Goal: Task Accomplishment & Management: Manage account settings

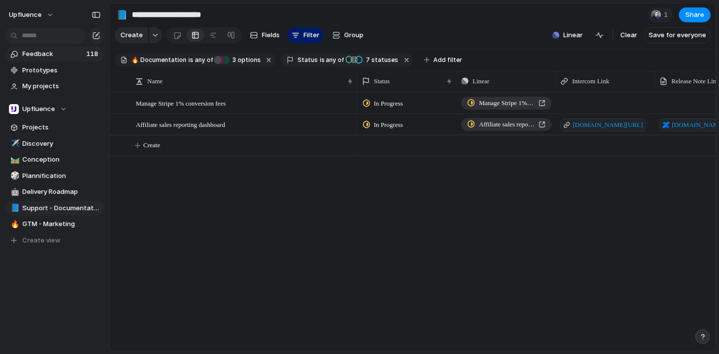
click at [67, 51] on span "Feedback" at bounding box center [52, 54] width 61 height 10
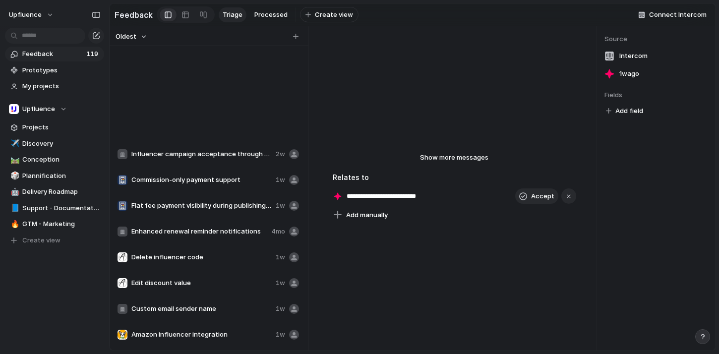
scroll to position [692, 0]
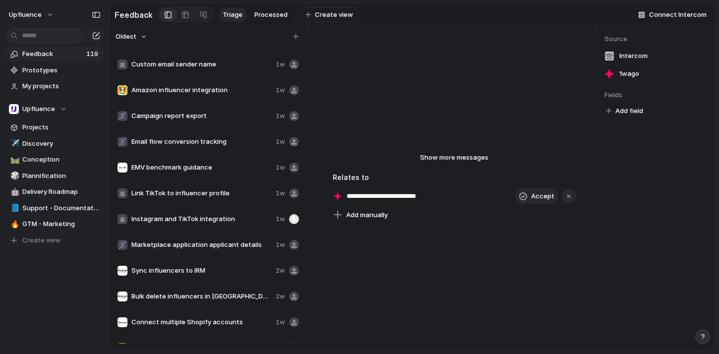
click at [205, 203] on div "Link TikTok to influencer profile 1w" at bounding box center [208, 194] width 189 height 24
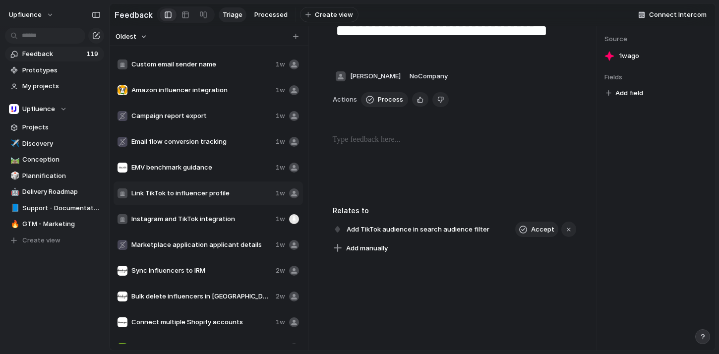
scroll to position [29, 0]
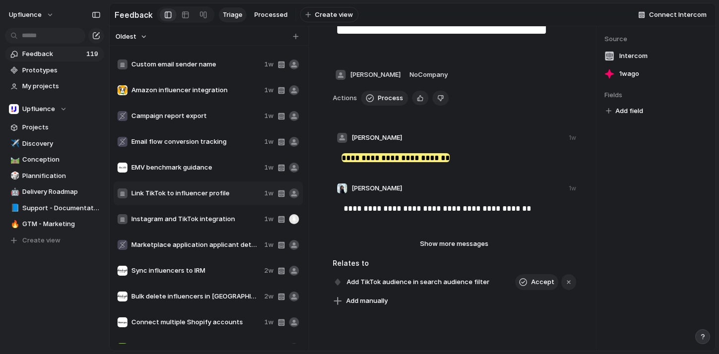
click at [175, 169] on span "EMV benchmark guidance" at bounding box center [195, 168] width 129 height 10
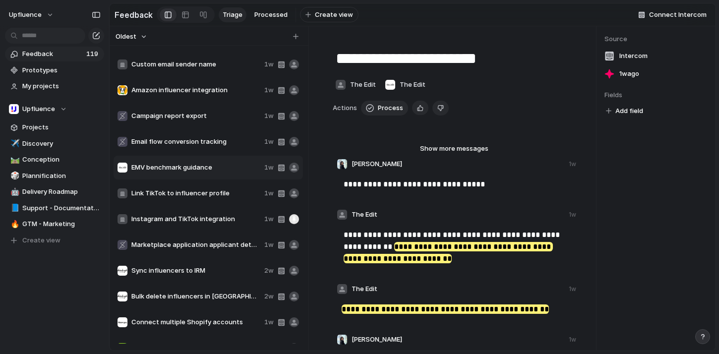
click at [146, 194] on span "Link TikTok to influencer profile" at bounding box center [195, 193] width 129 height 10
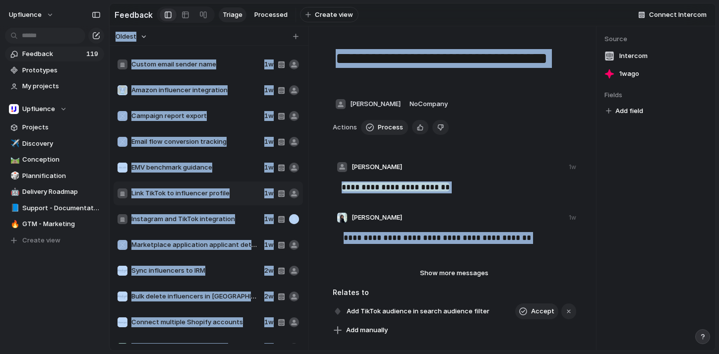
click at [248, 37] on div "Oldest" at bounding box center [207, 36] width 191 height 13
click at [210, 43] on div "Oldest" at bounding box center [207, 36] width 191 height 13
click at [373, 21] on section "Feedback Triage Processed To pick up a draggable item, press the space bar. Whi…" at bounding box center [413, 14] width 606 height 22
click at [233, 118] on span "Campaign report export" at bounding box center [195, 116] width 129 height 10
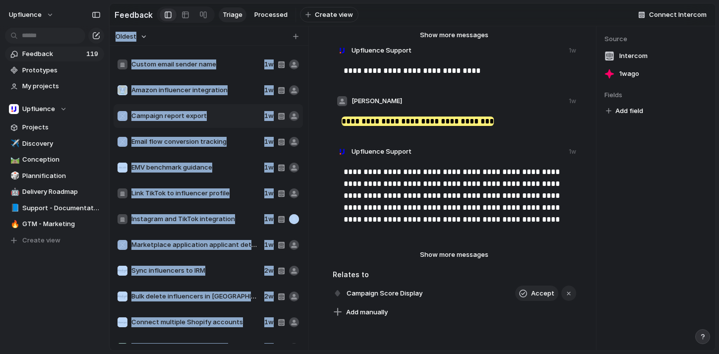
scroll to position [103, 0]
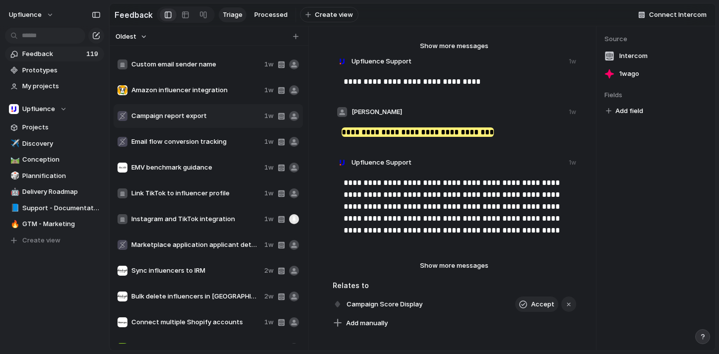
click at [213, 126] on div "Copy link Delete" at bounding box center [359, 177] width 719 height 354
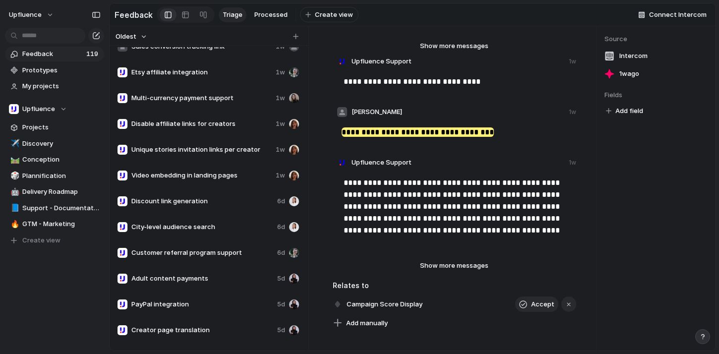
scroll to position [2772, 0]
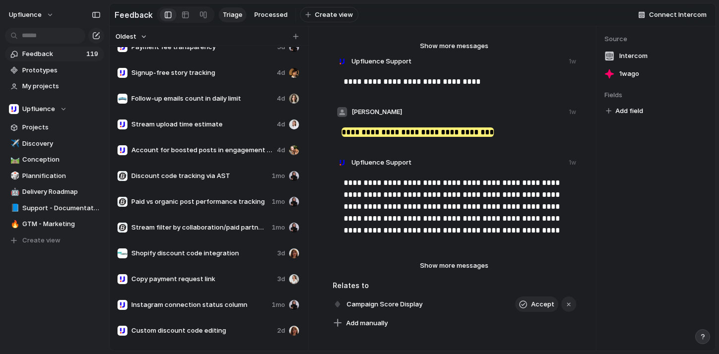
click at [204, 186] on div "Discount code tracking via AST 1mo" at bounding box center [208, 176] width 189 height 24
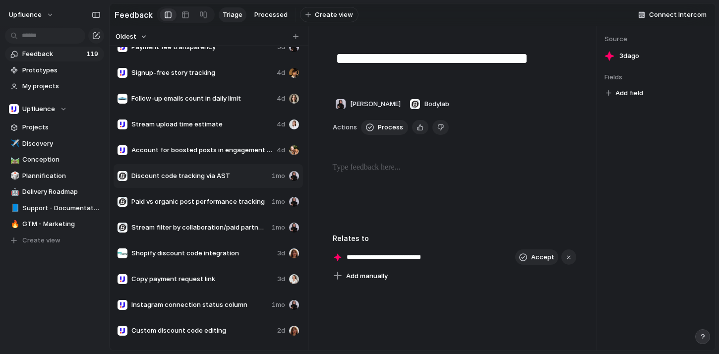
click at [223, 207] on span "Paid vs organic post performance tracking" at bounding box center [199, 202] width 136 height 10
type textarea "**********"
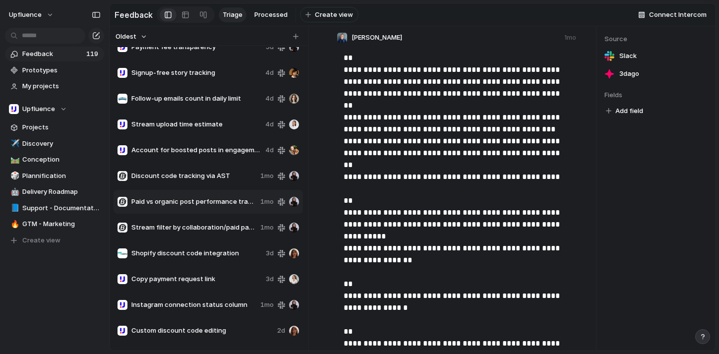
scroll to position [816, 0]
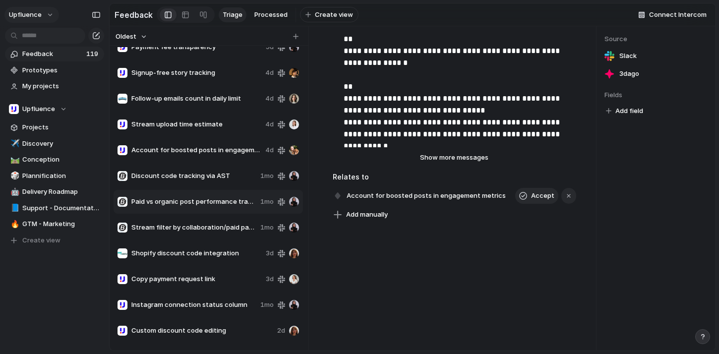
click at [39, 15] on span "Upfluence" at bounding box center [25, 15] width 33 height 10
click at [51, 34] on li "Settings" at bounding box center [48, 37] width 82 height 16
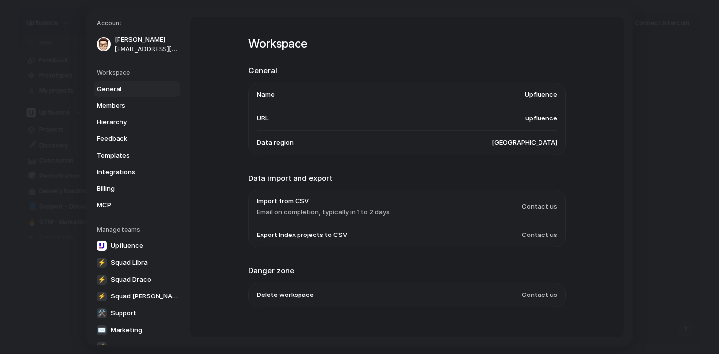
drag, startPoint x: 250, startPoint y: 178, endPoint x: 431, endPoint y: 181, distance: 181.0
click at [432, 182] on h2 "Data import and export" at bounding box center [406, 178] width 317 height 11
click at [541, 207] on span "Contact us" at bounding box center [540, 207] width 36 height 10
click at [139, 106] on span "Members" at bounding box center [128, 106] width 63 height 10
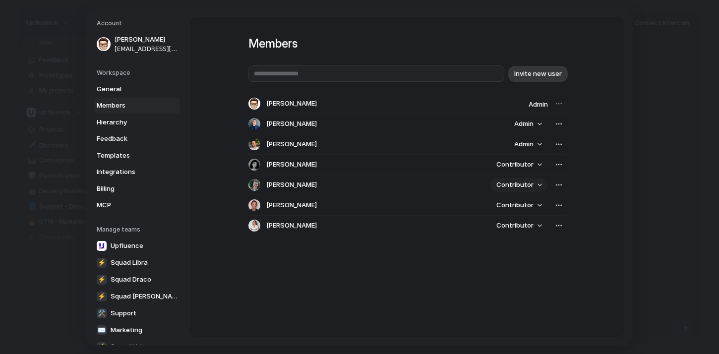
click at [521, 182] on span "Contributor" at bounding box center [514, 185] width 37 height 10
click at [441, 275] on div "Admin Contributor" at bounding box center [359, 177] width 719 height 354
click at [517, 164] on span "Contributor" at bounding box center [514, 165] width 37 height 10
click at [442, 282] on div "Admin Contributor" at bounding box center [359, 177] width 719 height 354
click at [555, 204] on div "button" at bounding box center [559, 205] width 8 height 8
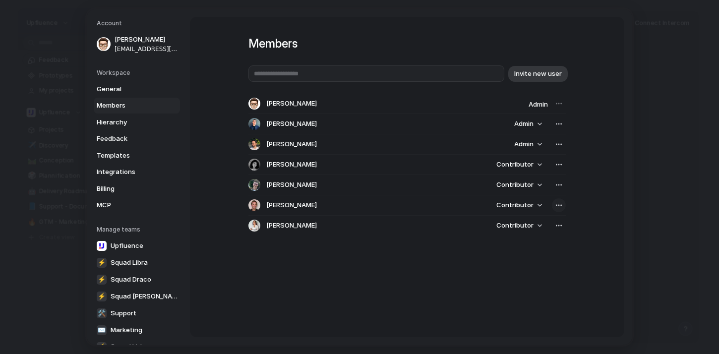
click at [553, 204] on div "Remove from workspace" at bounding box center [359, 177] width 719 height 354
click at [144, 120] on span "Hierarchy" at bounding box center [128, 122] width 63 height 10
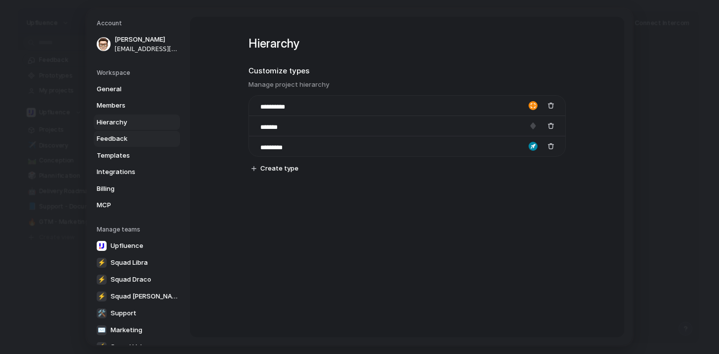
click at [136, 143] on link "Feedback" at bounding box center [137, 139] width 86 height 16
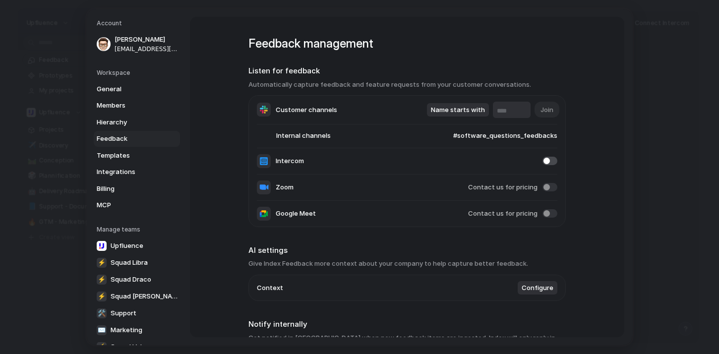
click at [478, 138] on span "#software_questions_feedbacks" at bounding box center [495, 136] width 123 height 10
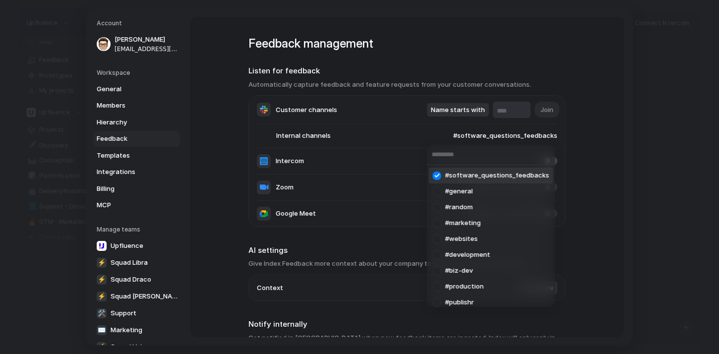
click at [598, 176] on div "#software_questions_feedbacks #general #random #marketing #websites #developmen…" at bounding box center [359, 177] width 719 height 354
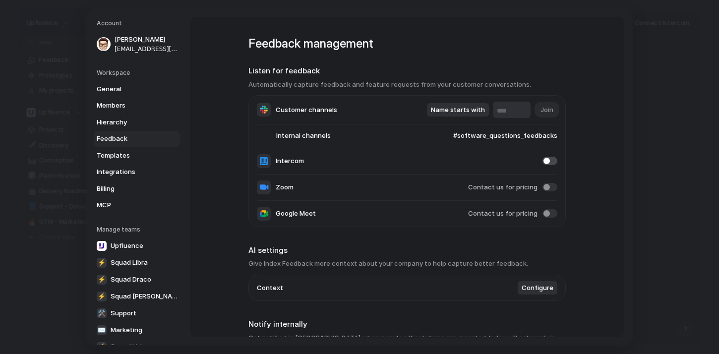
click at [476, 139] on span "#software_questions_feedbacks" at bounding box center [495, 136] width 123 height 10
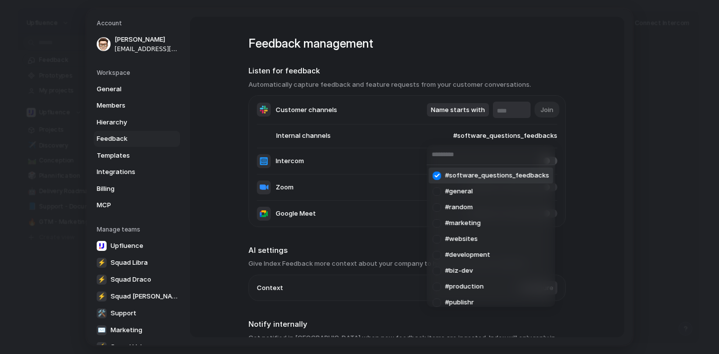
click at [437, 172] on div at bounding box center [437, 175] width 17 height 17
click at [589, 164] on div "#general #random #marketing #websites #development #biz-dev #production #publis…" at bounding box center [359, 177] width 719 height 354
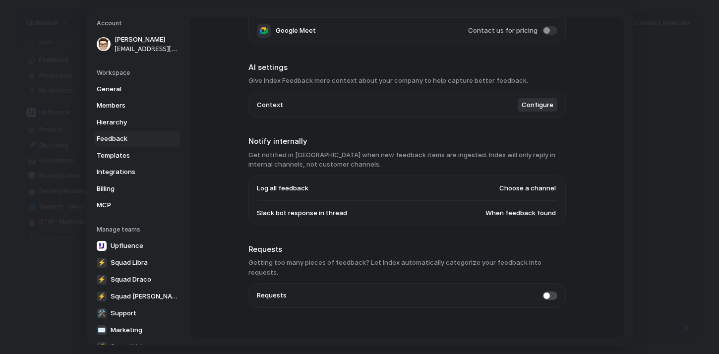
scroll to position [183, 0]
